Goal: Transaction & Acquisition: Purchase product/service

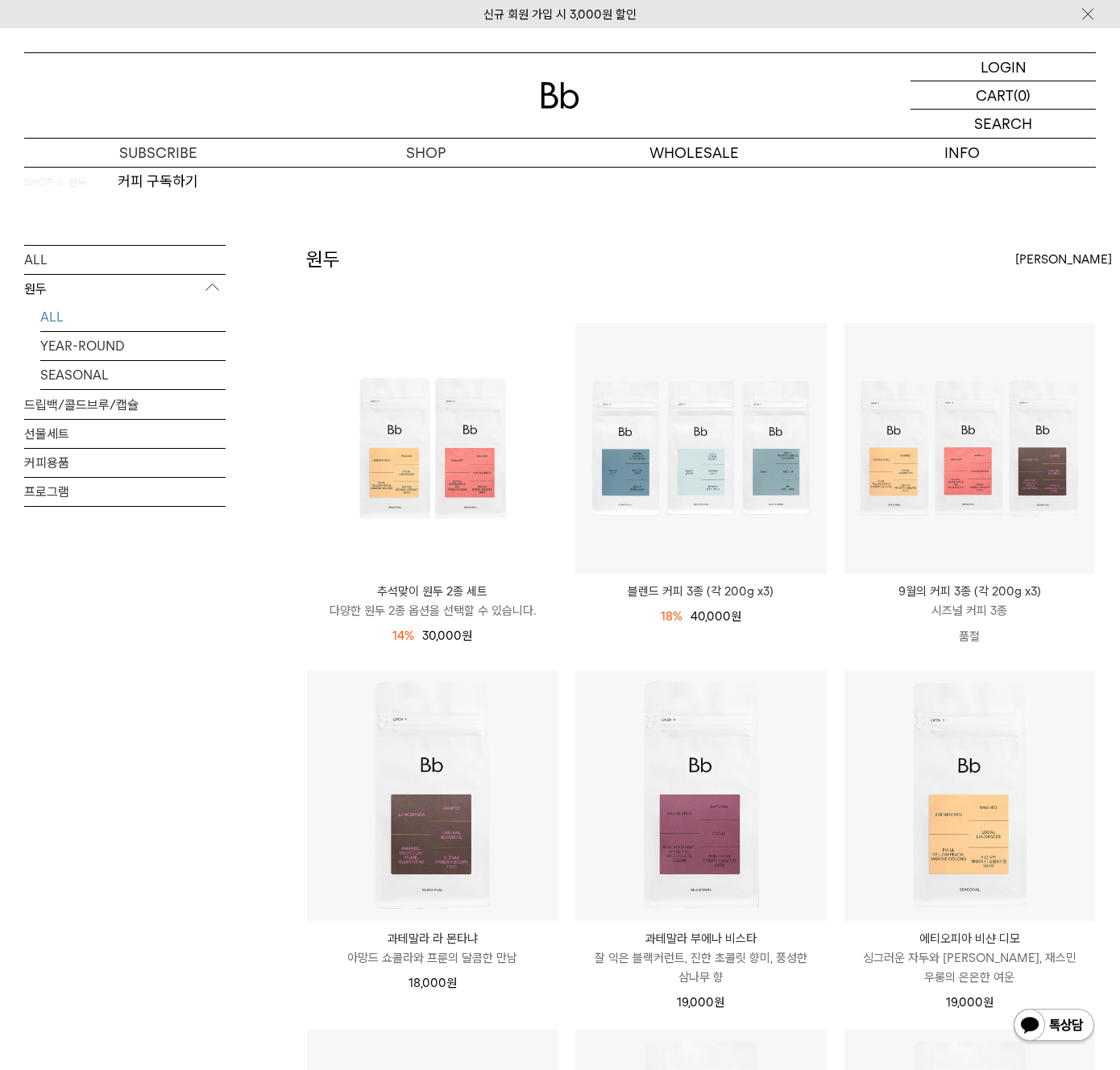
click at [555, 99] on img at bounding box center [560, 95] width 39 height 27
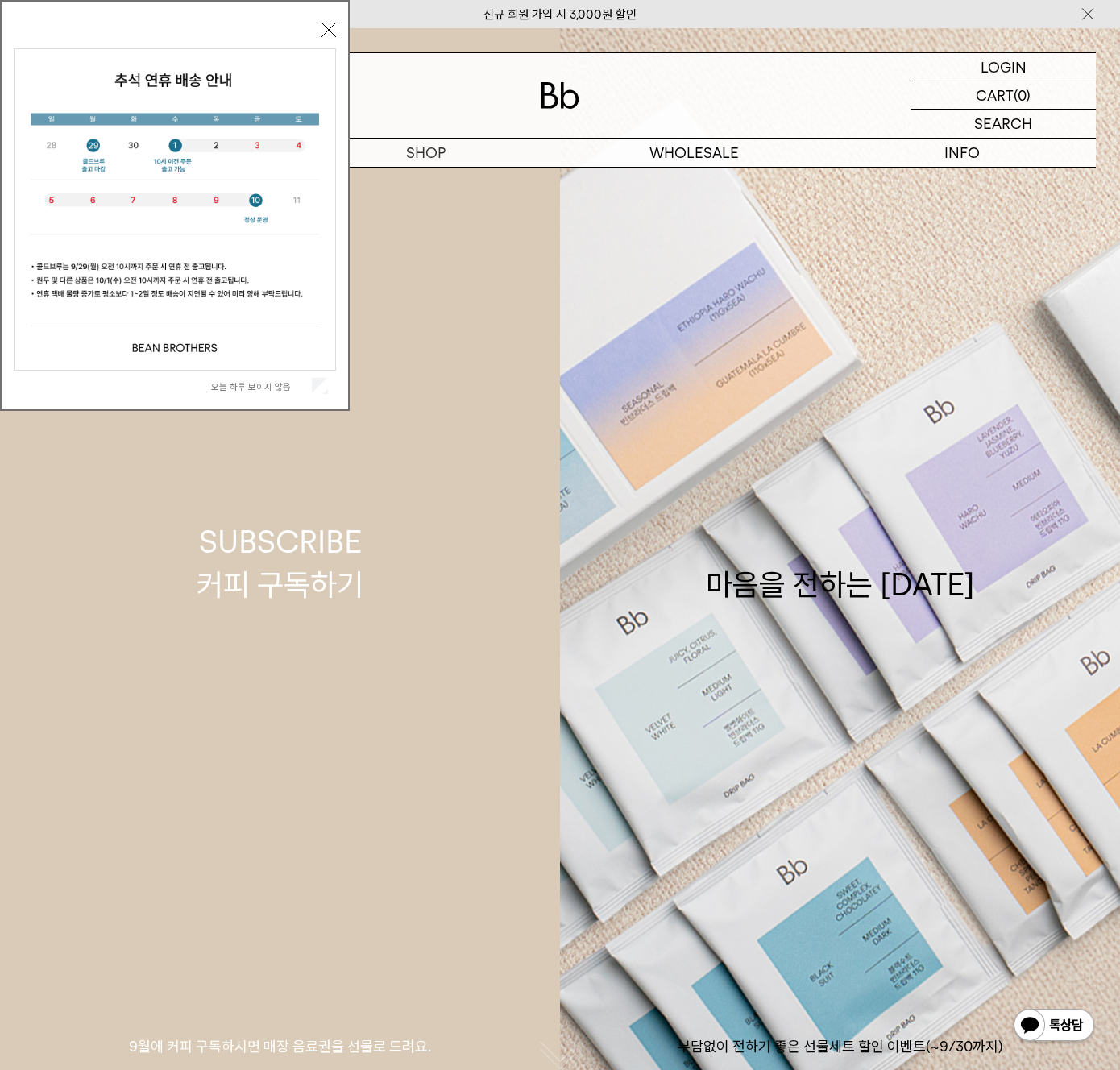
scroll to position [4, 0]
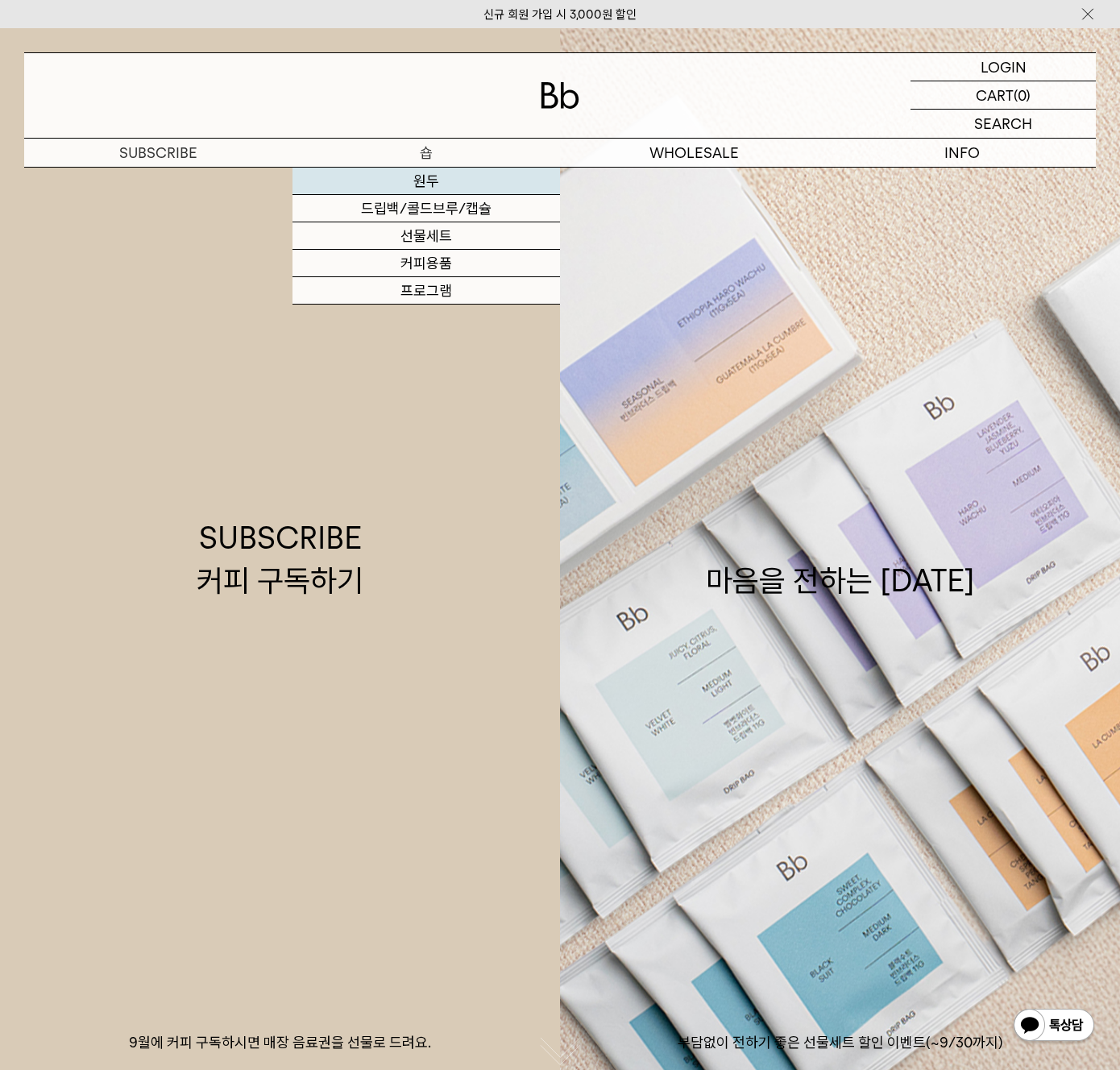
click at [427, 172] on link "원두" at bounding box center [426, 180] width 268 height 27
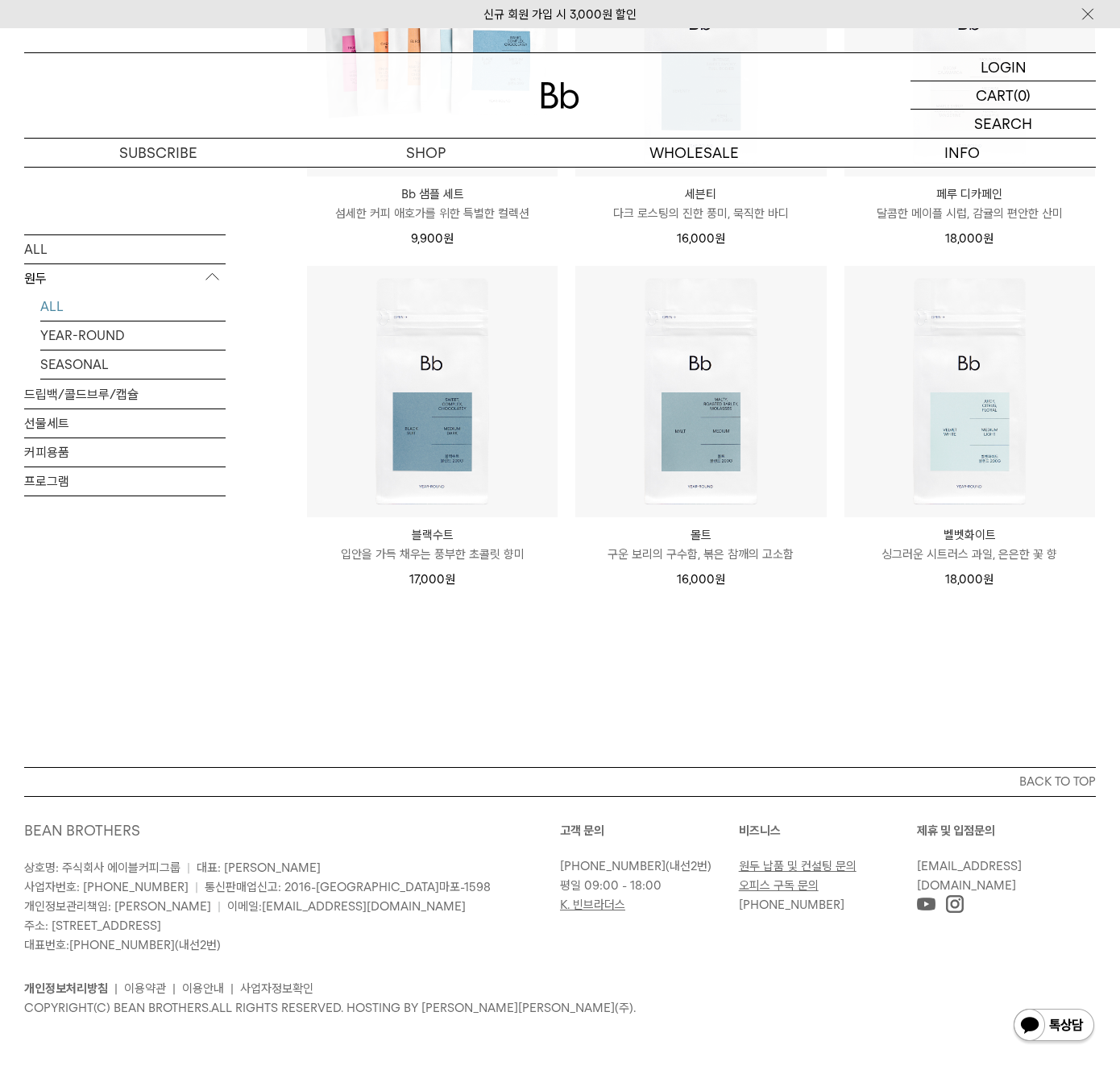
scroll to position [1107, 0]
